Goal: Information Seeking & Learning: Learn about a topic

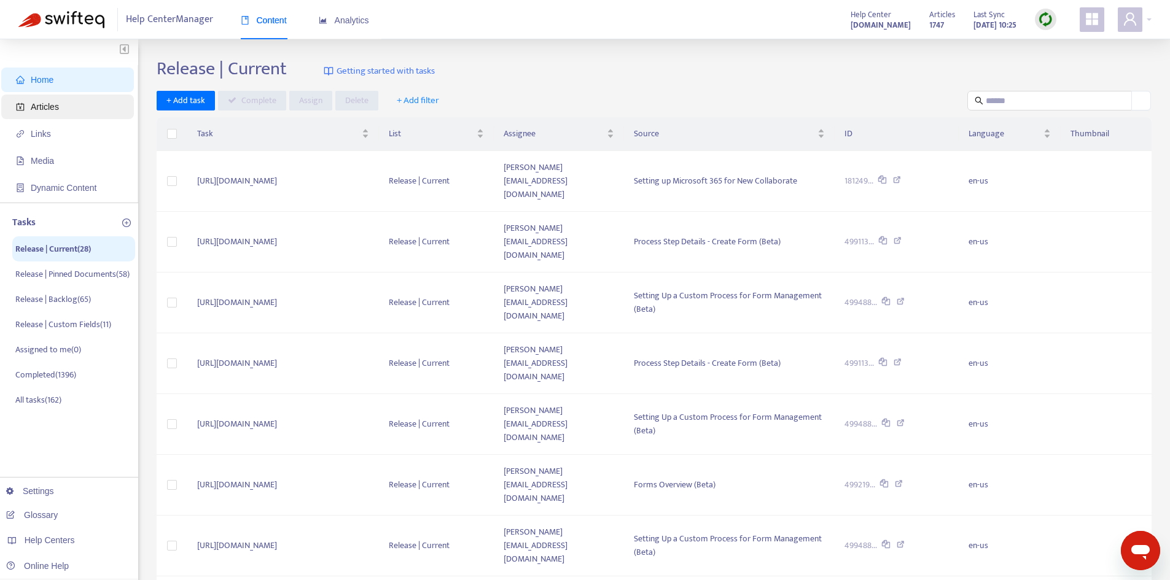
click at [43, 102] on span "Articles" at bounding box center [45, 107] width 28 height 10
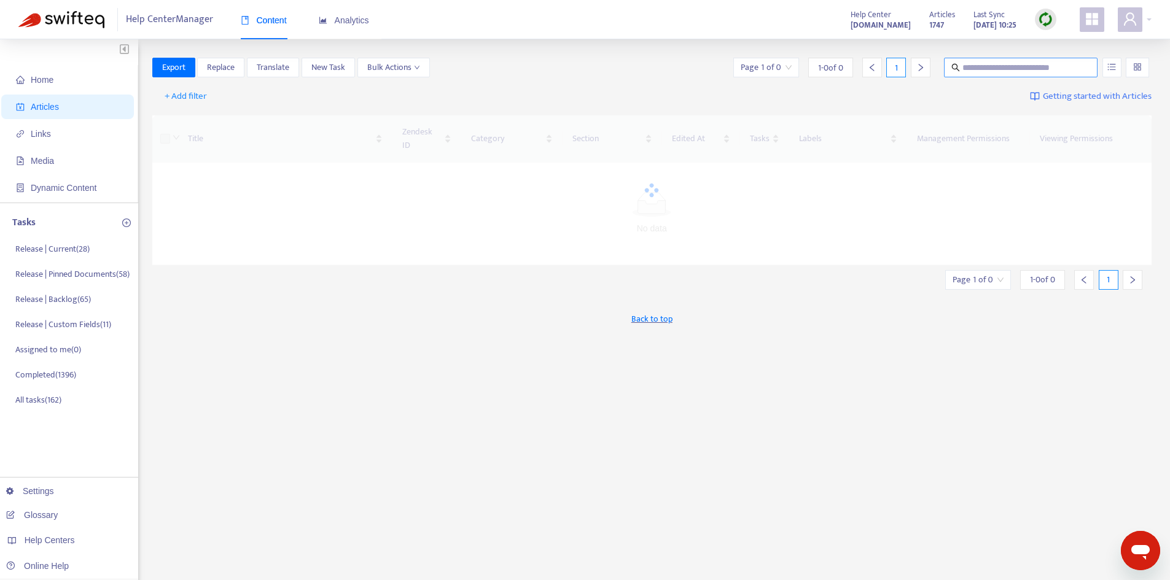
click at [1000, 63] on input "text" at bounding box center [1021, 68] width 118 height 14
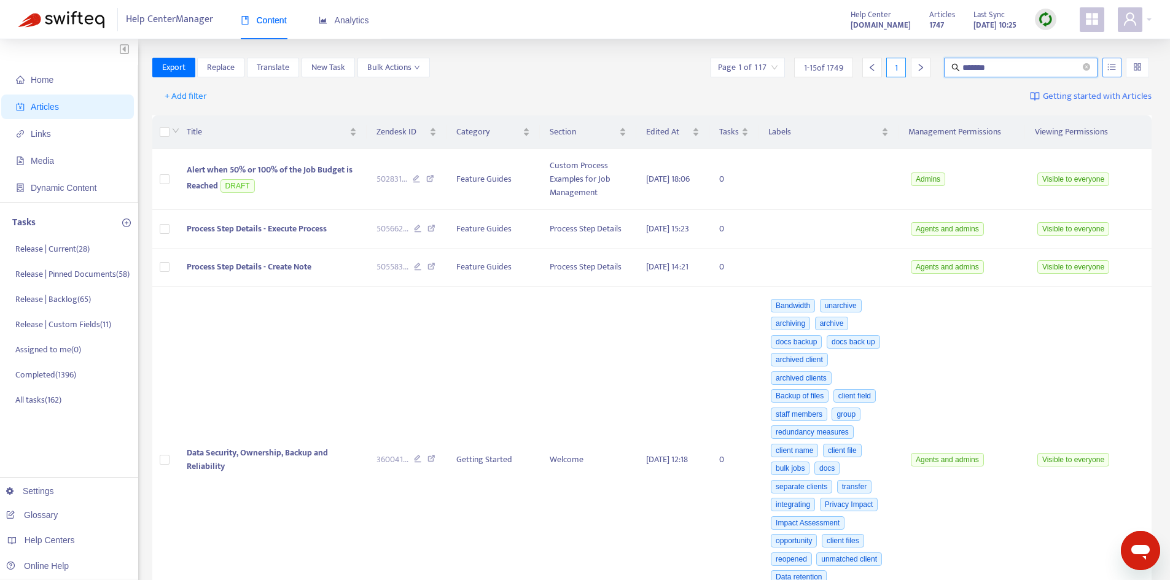
type input "*******"
click at [1117, 67] on button "button" at bounding box center [1111, 68] width 19 height 20
click at [1110, 67] on icon "unordered-list" at bounding box center [1111, 67] width 9 height 9
click at [1061, 107] on span "Match Exact Phrase" at bounding box center [1071, 110] width 80 height 14
click at [998, 63] on input "*******" at bounding box center [1021, 68] width 118 height 14
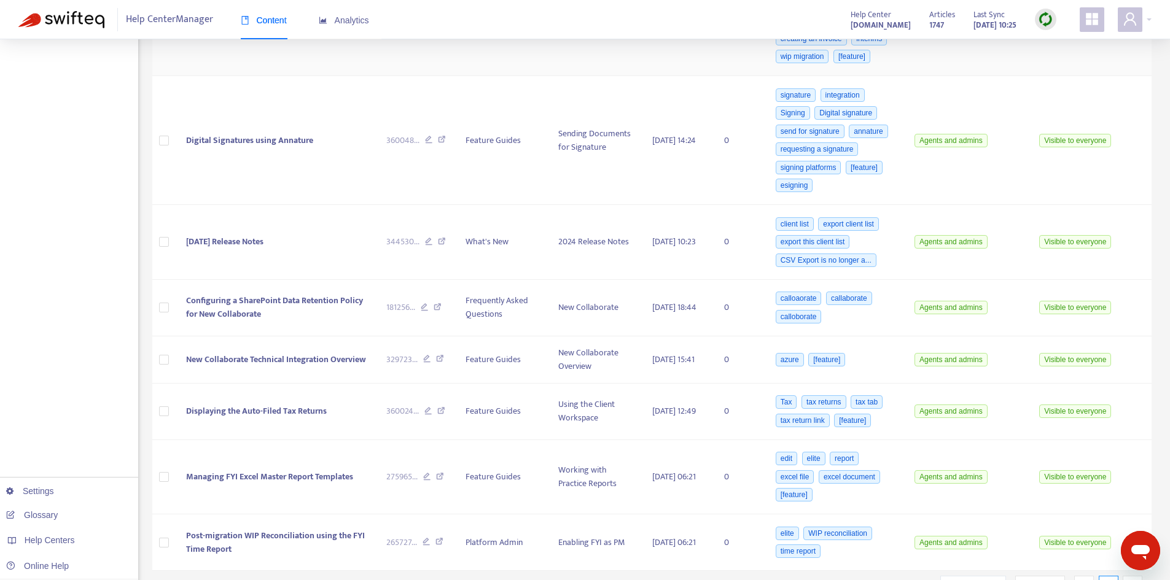
scroll to position [1218, 0]
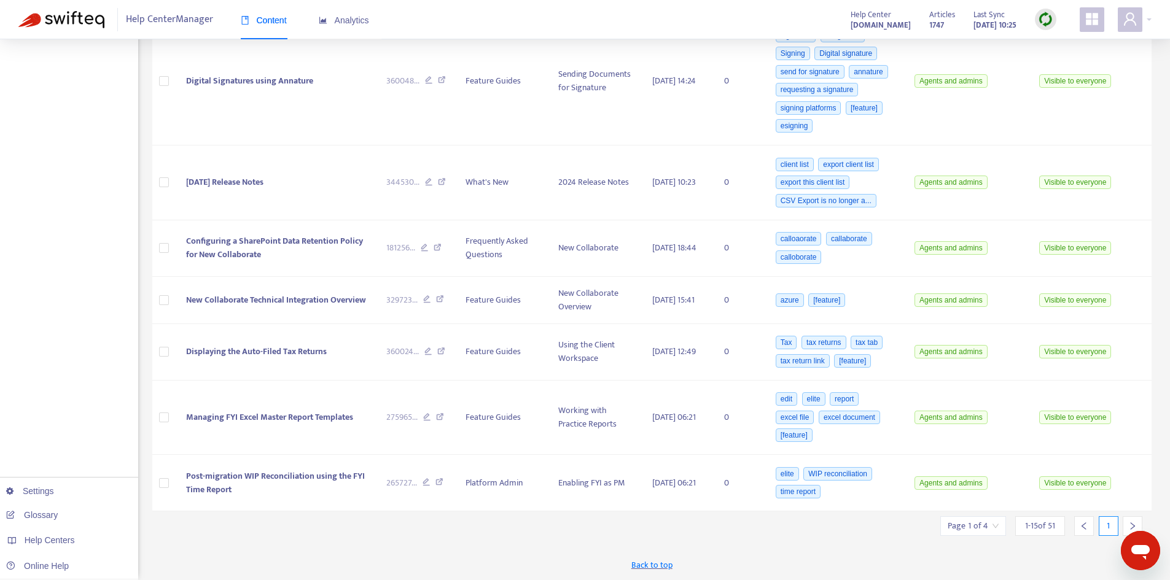
click at [990, 526] on input "search" at bounding box center [972, 526] width 51 height 18
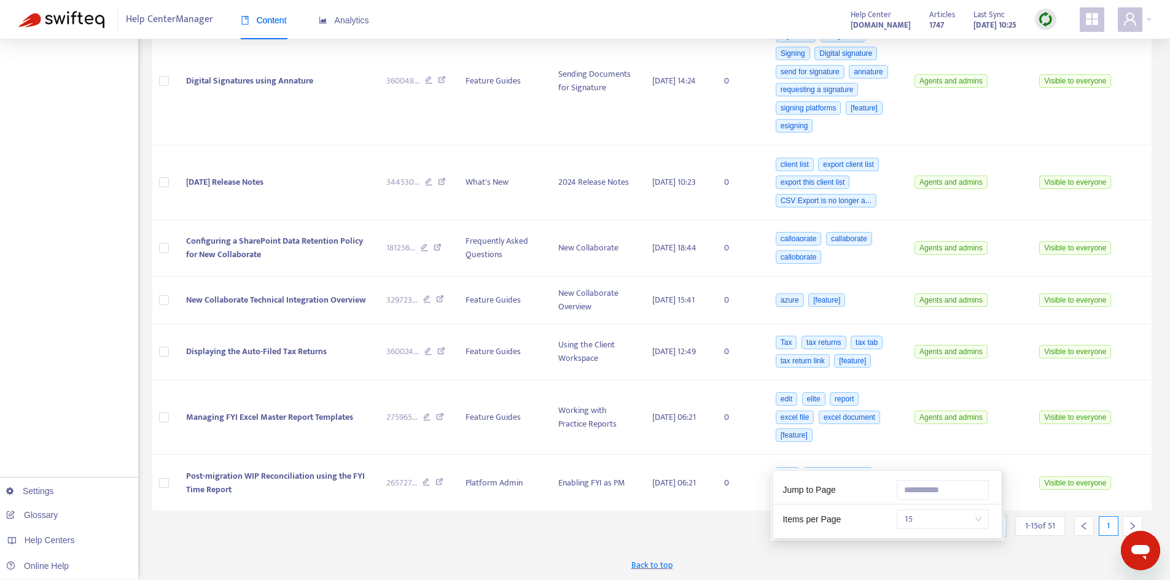
click at [918, 510] on span "15" at bounding box center [942, 519] width 77 height 18
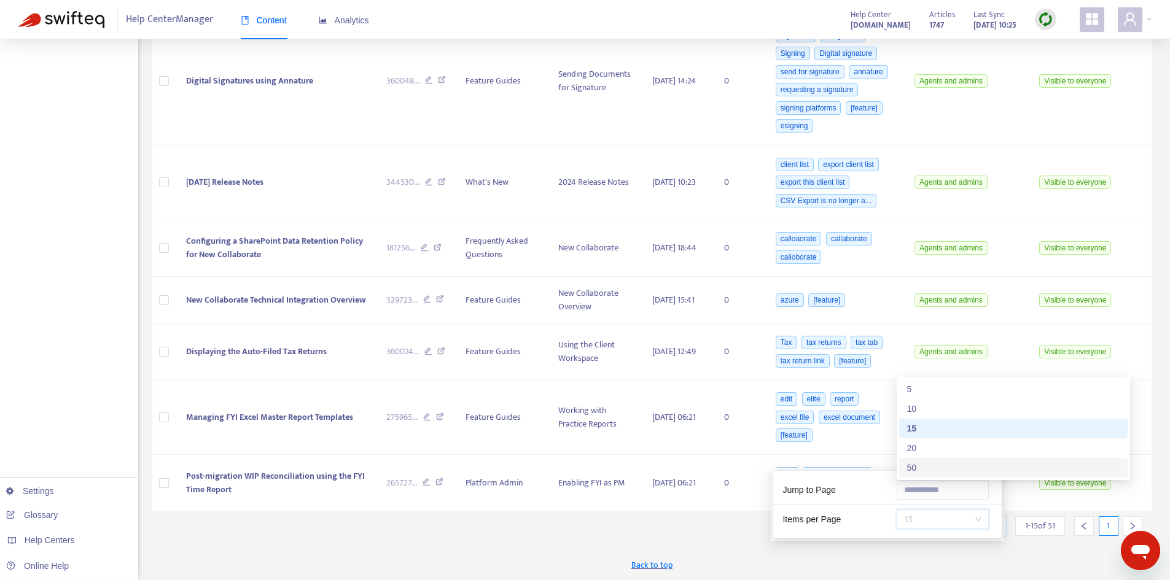
click at [911, 470] on div "50" at bounding box center [1013, 468] width 214 height 14
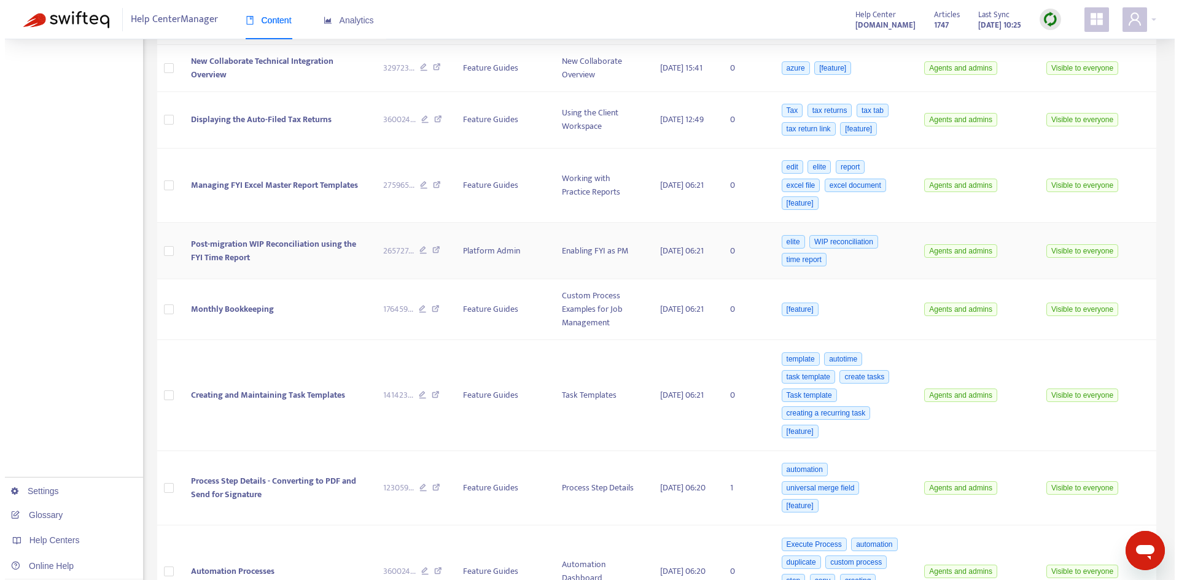
scroll to position [1280, 0]
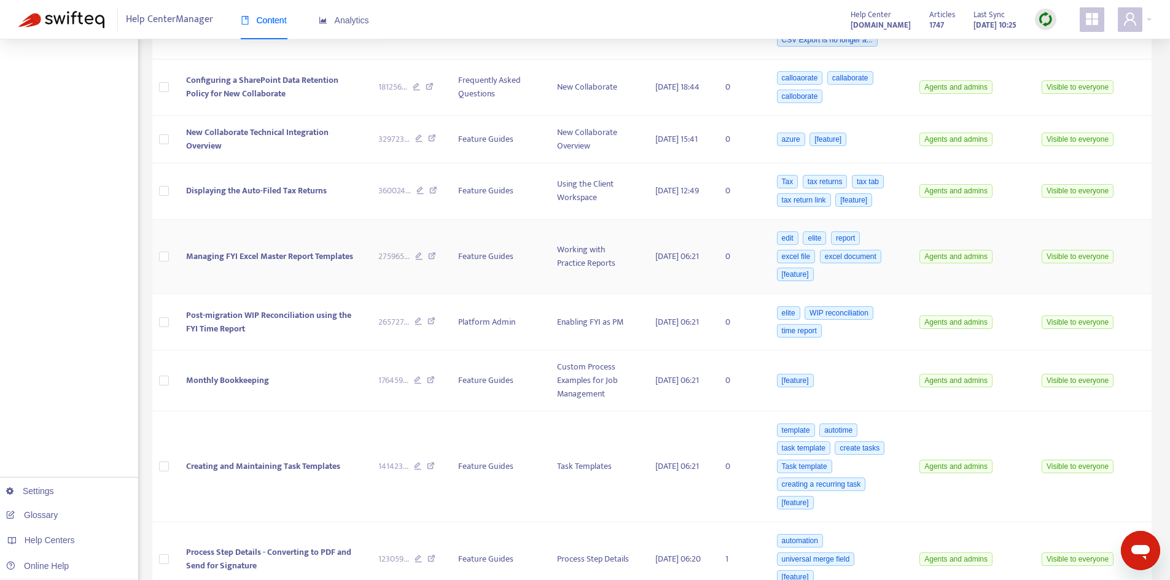
click at [264, 260] on span "Managing FYI Excel Master Report Templates" at bounding box center [269, 256] width 167 height 14
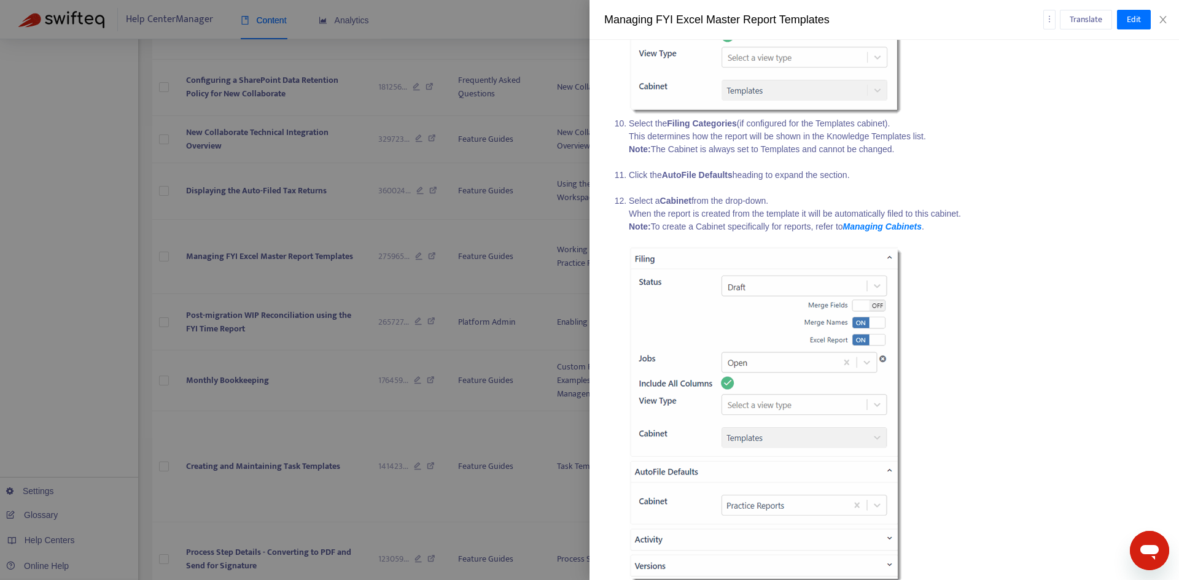
scroll to position [3254, 0]
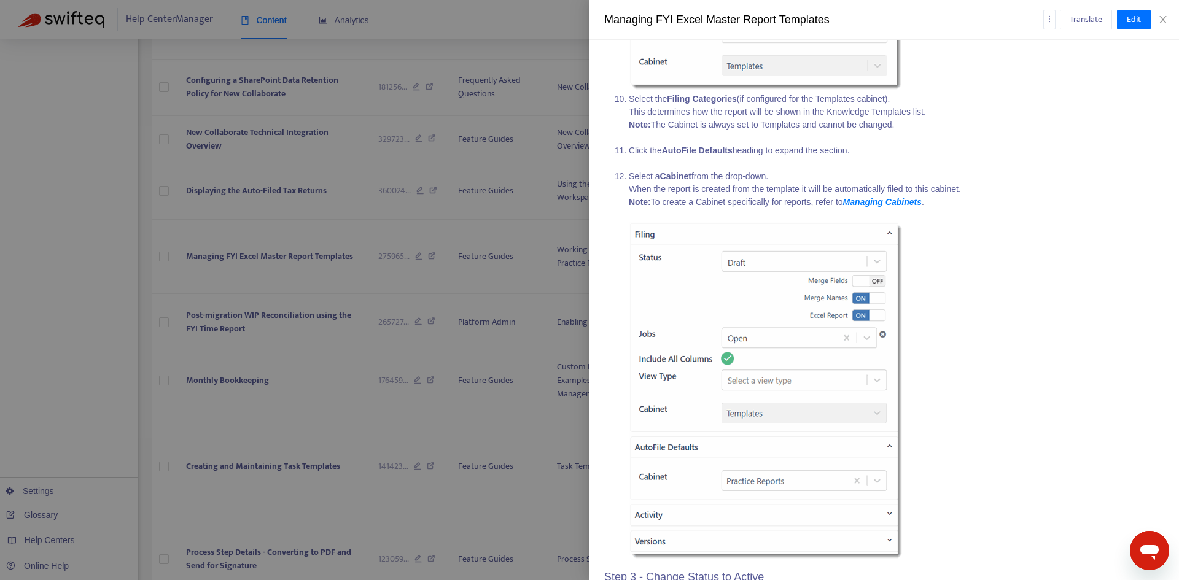
click at [730, 209] on li "Select a Cabinet from the drop-down. When the report is created from the templa…" at bounding box center [896, 366] width 535 height 392
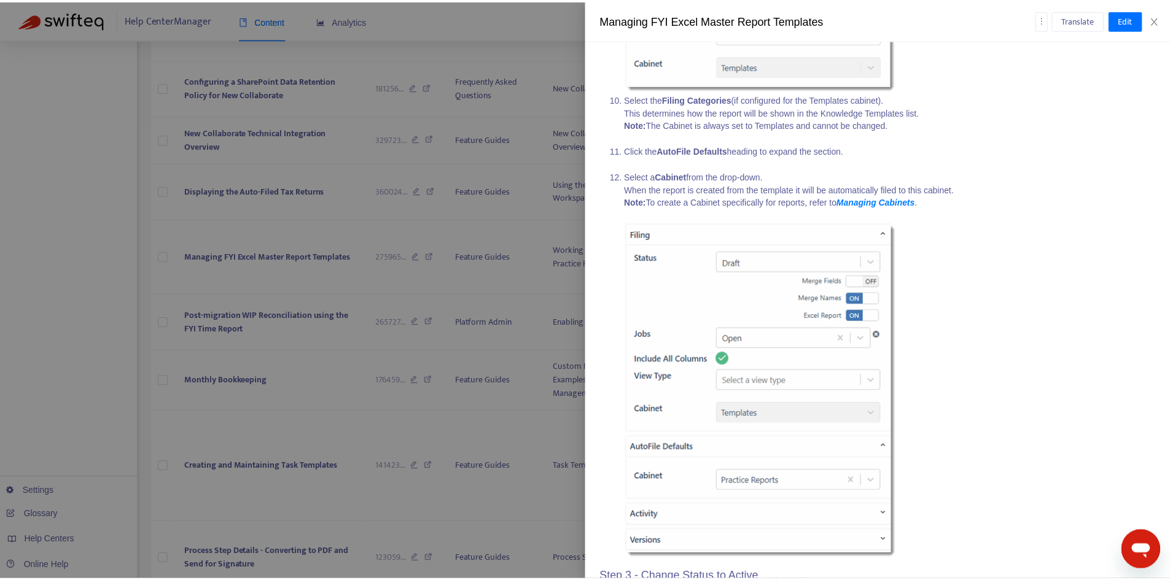
scroll to position [157, 0]
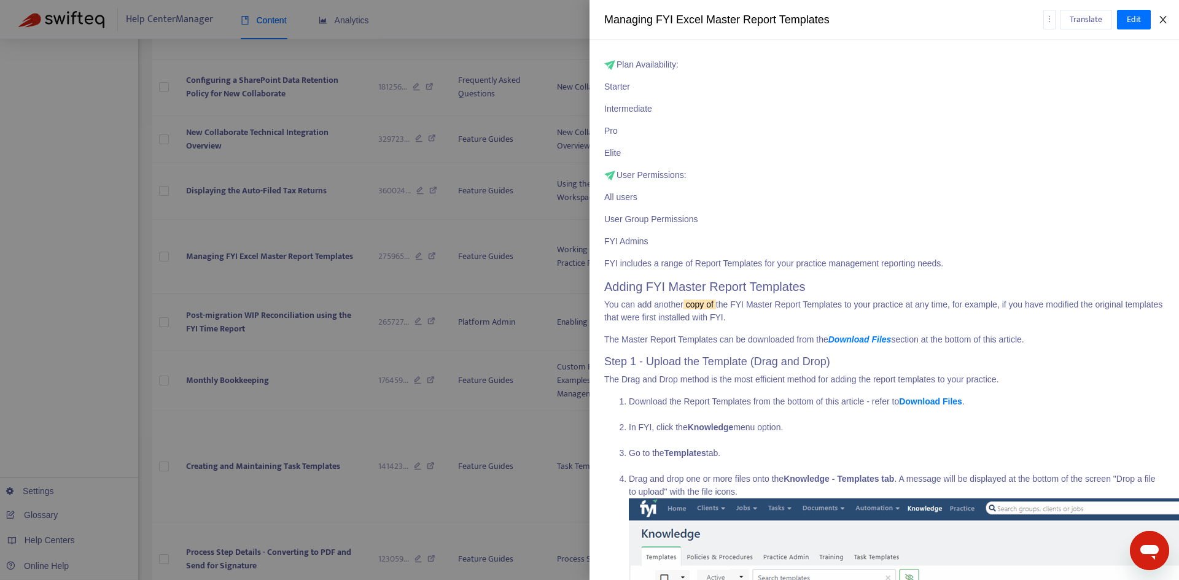
click at [1168, 22] on button "Close" at bounding box center [1162, 20] width 17 height 12
